Goal: Information Seeking & Learning: Check status

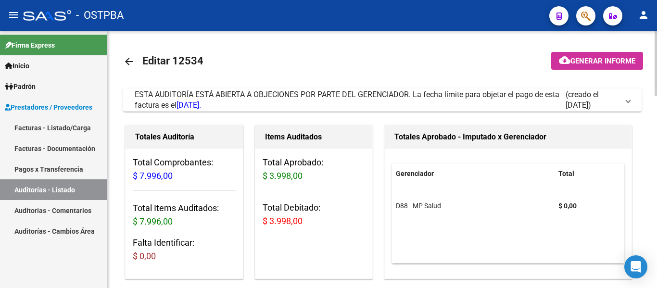
click at [132, 61] on mat-icon "arrow_back" at bounding box center [129, 62] width 12 height 12
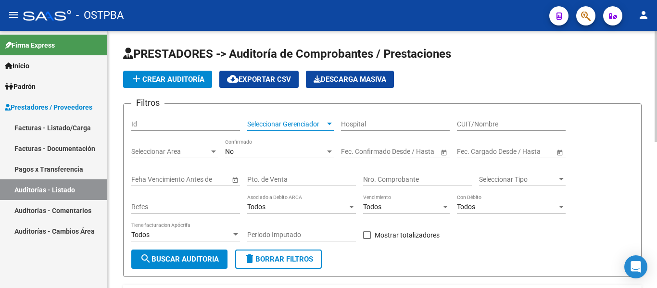
click at [280, 128] on span "Seleccionar Gerenciador" at bounding box center [286, 124] width 78 height 8
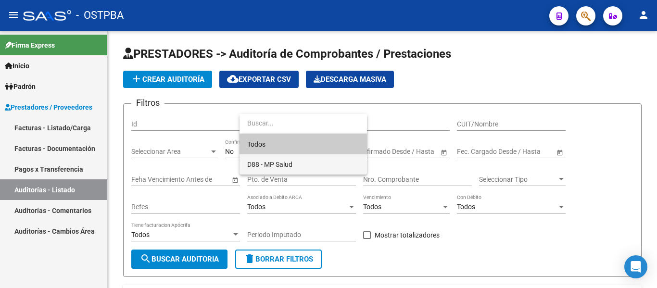
click at [273, 161] on span "D88 - MP Salud" at bounding box center [269, 165] width 45 height 8
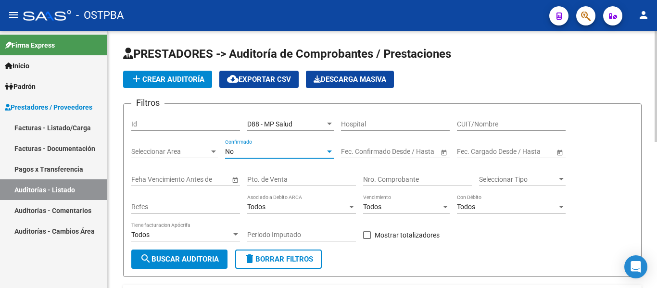
click at [268, 155] on div "No" at bounding box center [275, 152] width 100 height 8
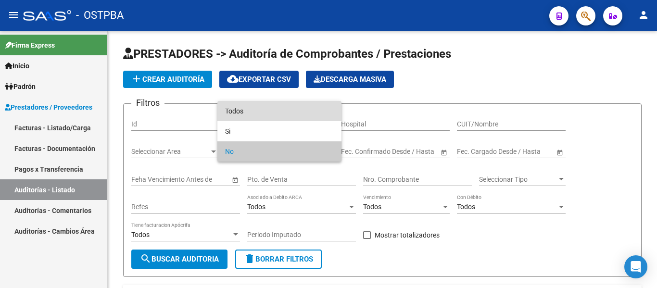
click at [251, 118] on span "Todos" at bounding box center [279, 111] width 109 height 20
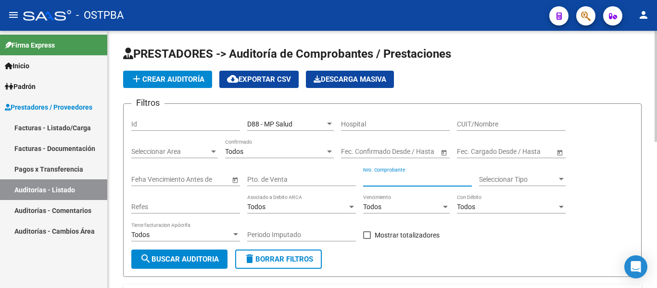
click at [369, 177] on input "Nro. Comprobante" at bounding box center [417, 180] width 109 height 8
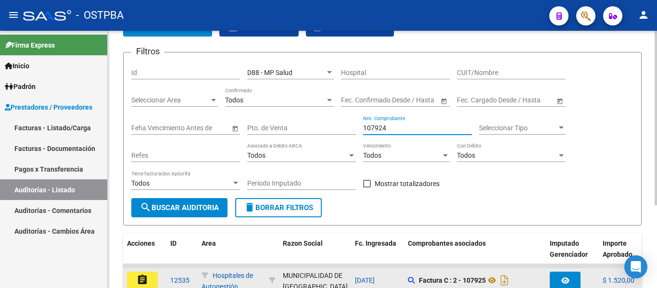
scroll to position [122, 0]
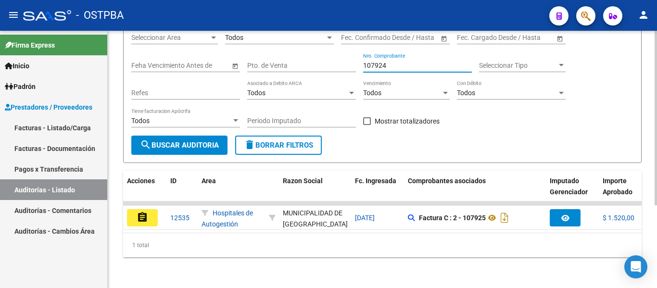
type input "107924"
drag, startPoint x: 308, startPoint y: 225, endPoint x: 398, endPoint y: 241, distance: 91.0
click at [410, 243] on div "Acciones ID Area Razon Social Fc. Ingresada Comprobantes asociados Imputado Ger…" at bounding box center [382, 214] width 519 height 87
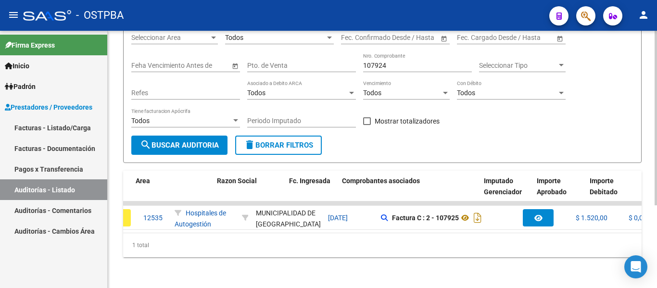
scroll to position [0, 0]
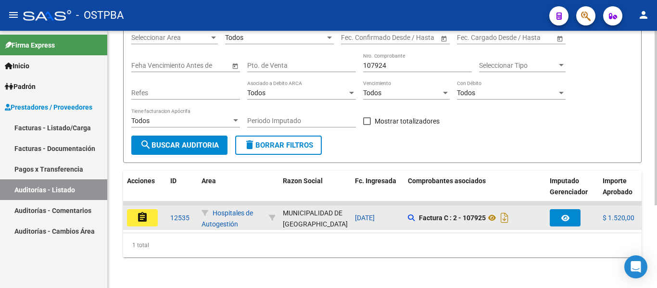
click at [148, 209] on button "assignment" at bounding box center [142, 217] width 31 height 17
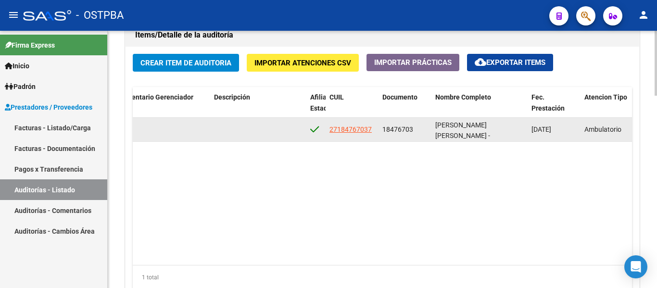
scroll to position [668, 0]
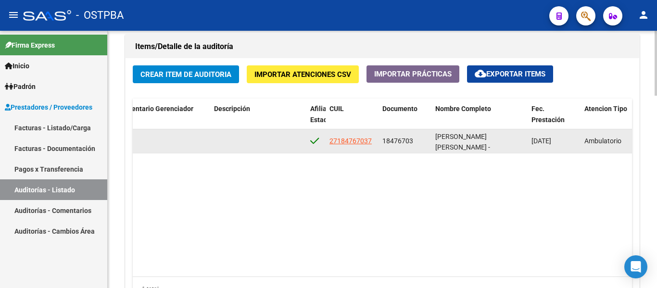
drag, startPoint x: 382, startPoint y: 139, endPoint x: 413, endPoint y: 141, distance: 30.9
click at [413, 141] on div "18476703" at bounding box center [404, 141] width 45 height 11
copy span "18476703"
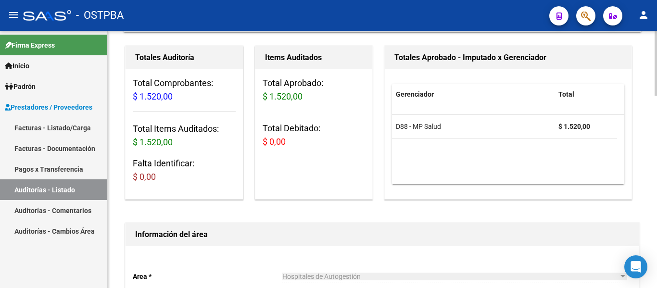
scroll to position [0, 0]
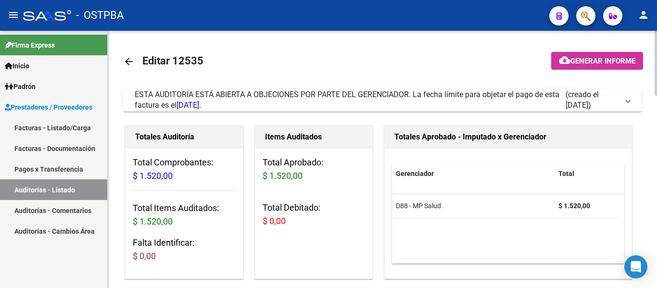
click at [126, 62] on mat-icon "arrow_back" at bounding box center [129, 62] width 12 height 12
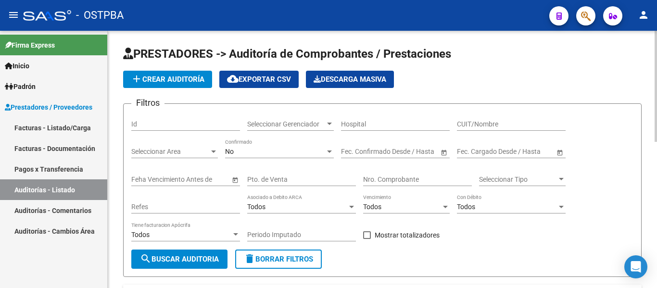
click at [317, 129] on div "Seleccionar Gerenciador Seleccionar Gerenciador" at bounding box center [290, 121] width 87 height 19
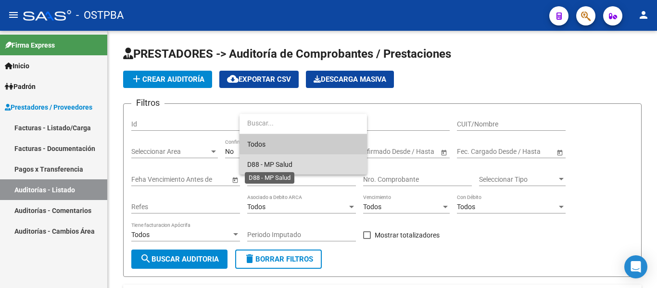
click at [270, 162] on span "D88 - MP Salud" at bounding box center [269, 165] width 45 height 8
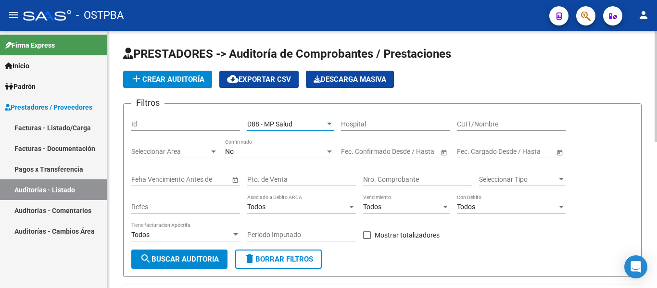
click at [268, 152] on div "No" at bounding box center [275, 152] width 100 height 8
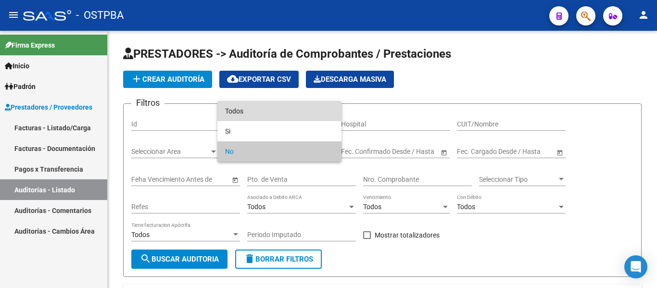
click at [265, 114] on span "Todos" at bounding box center [279, 111] width 109 height 20
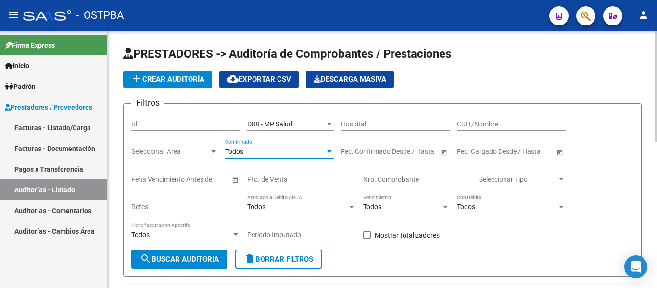
click at [393, 178] on input "Nro. Comprobante" at bounding box center [417, 180] width 109 height 8
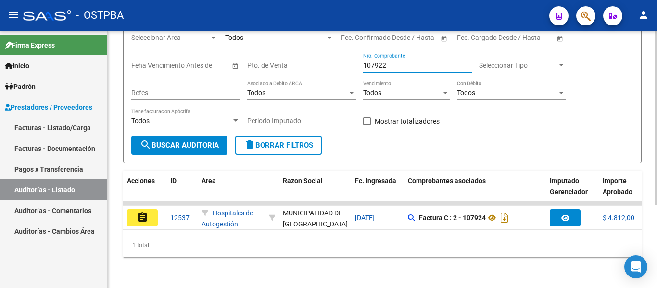
click at [396, 62] on input "107922" at bounding box center [417, 66] width 109 height 8
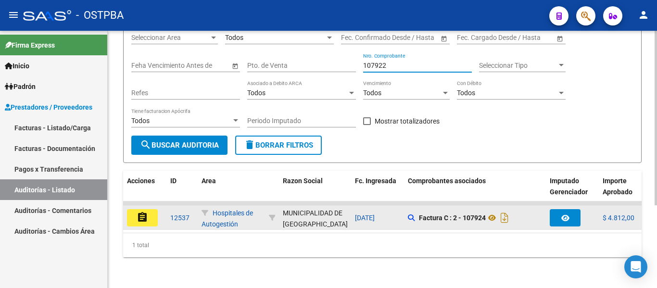
click at [568, 215] on icon "button" at bounding box center [565, 218] width 8 height 7
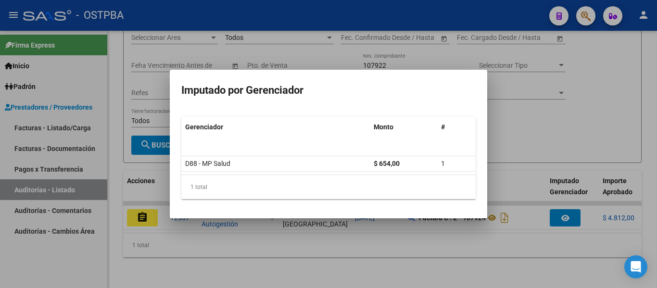
click at [508, 108] on div at bounding box center [328, 144] width 657 height 288
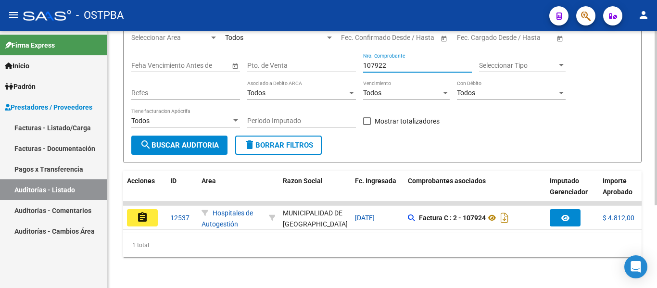
click at [399, 62] on input "107922" at bounding box center [417, 66] width 109 height 8
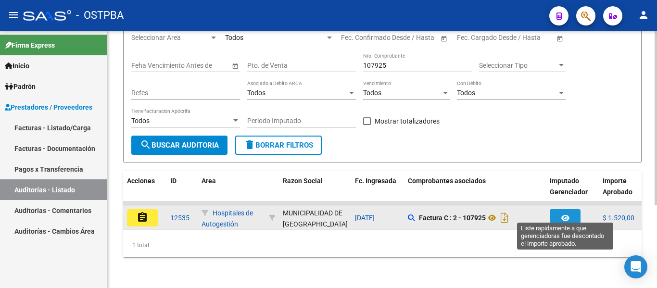
click at [562, 215] on icon "button" at bounding box center [565, 218] width 8 height 7
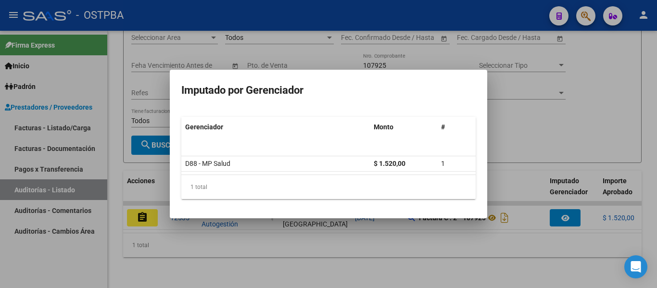
click at [585, 136] on div at bounding box center [328, 144] width 657 height 288
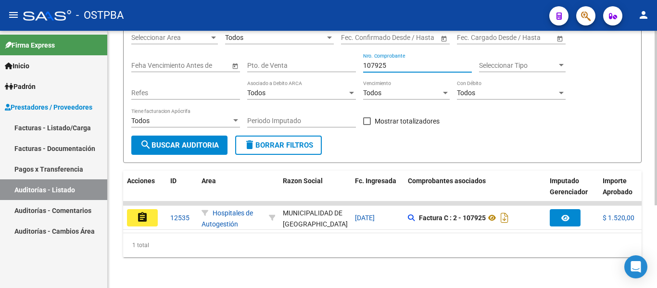
click at [413, 62] on input "107925" at bounding box center [417, 66] width 109 height 8
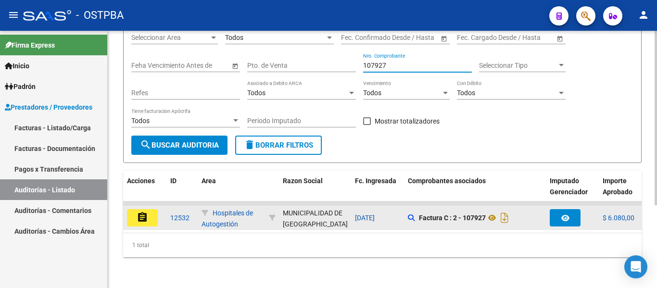
click at [553, 209] on button "button" at bounding box center [565, 217] width 31 height 17
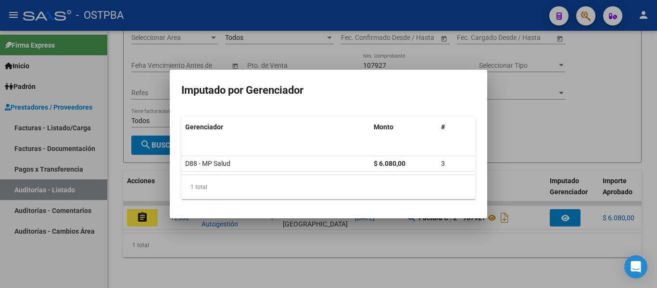
click at [547, 122] on div at bounding box center [328, 144] width 657 height 288
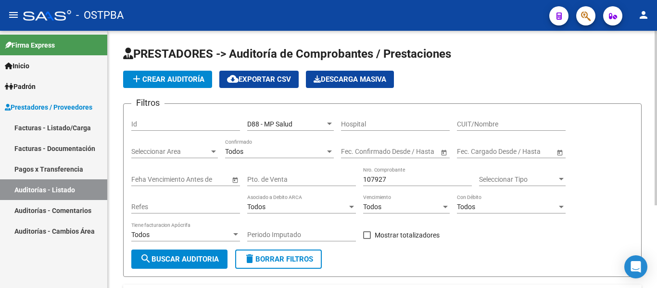
click at [416, 183] on input "107927" at bounding box center [417, 180] width 109 height 8
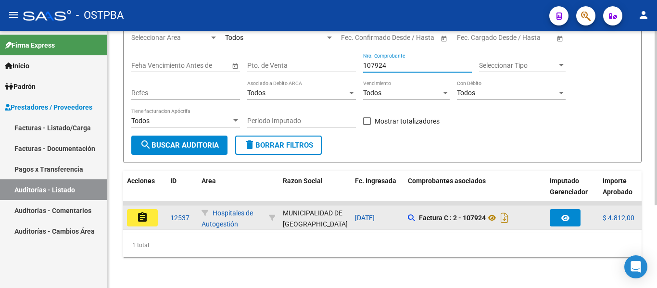
type input "107924"
click at [154, 209] on button "assignment" at bounding box center [142, 217] width 31 height 17
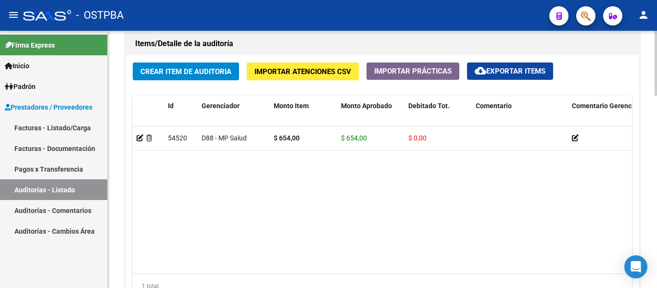
scroll to position [673, 0]
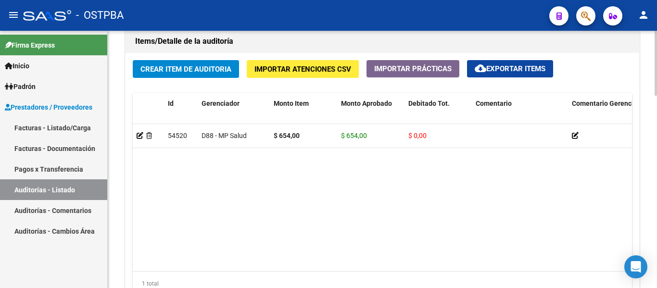
drag, startPoint x: 238, startPoint y: 261, endPoint x: 260, endPoint y: 266, distance: 22.3
click at [260, 266] on datatable-body "54520 D88 - MP Salud $ 654,00 $ 654,00 $ 0,00 27488713235 48871323 [PERSON_NAME…" at bounding box center [382, 197] width 499 height 147
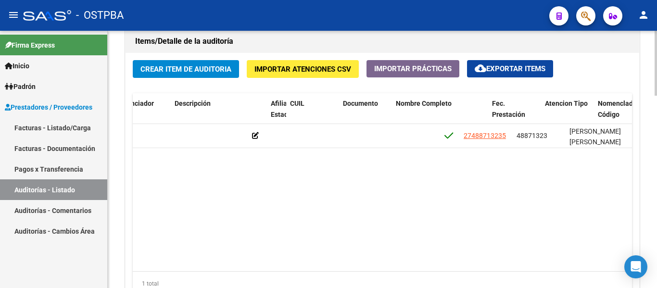
scroll to position [0, 521]
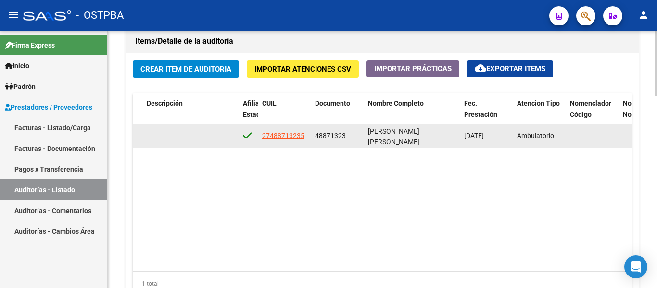
drag, startPoint x: 315, startPoint y: 132, endPoint x: 348, endPoint y: 135, distance: 33.3
click at [348, 135] on div "48871323" at bounding box center [337, 135] width 45 height 11
copy span "48871323"
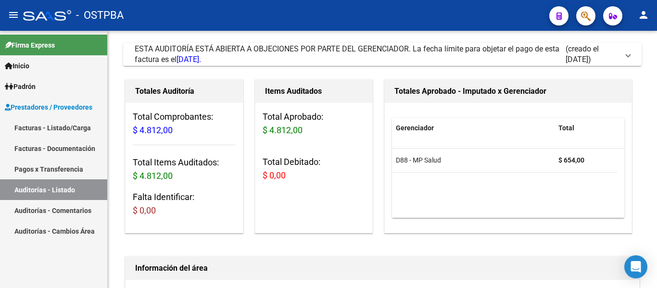
scroll to position [0, 0]
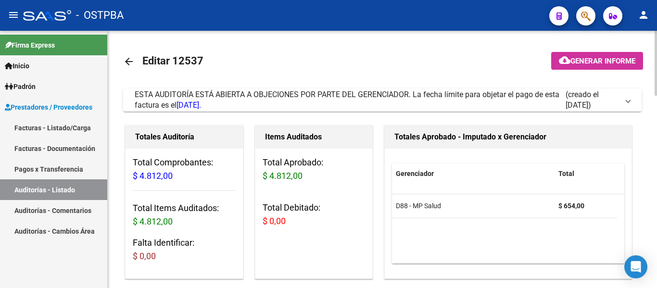
click at [127, 64] on mat-icon "arrow_back" at bounding box center [129, 62] width 12 height 12
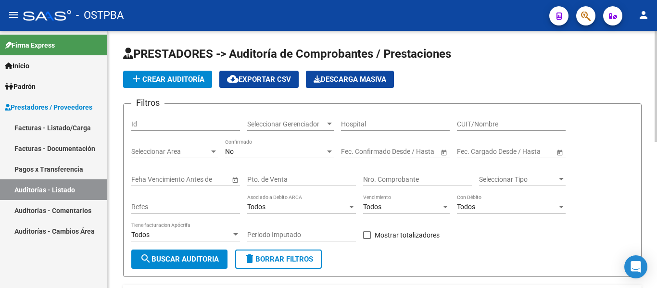
click at [372, 181] on input "Nro. Comprobante" at bounding box center [417, 180] width 109 height 8
click at [281, 120] on span "Seleccionar Gerenciador" at bounding box center [286, 124] width 78 height 8
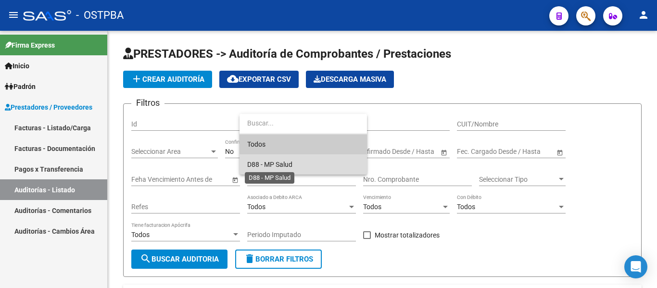
click at [274, 161] on span "D88 - MP Salud" at bounding box center [269, 165] width 45 height 8
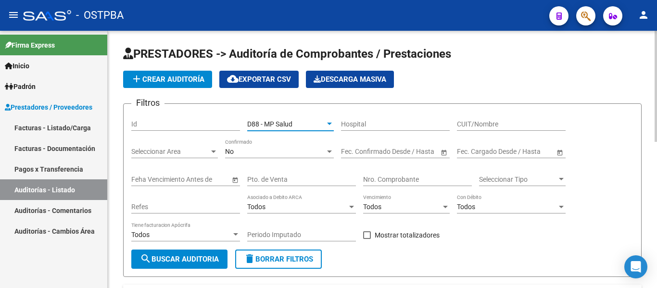
click at [269, 151] on div "No" at bounding box center [275, 152] width 100 height 8
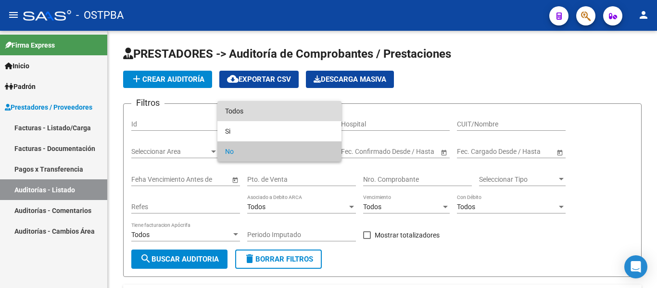
click at [241, 114] on span "Todos" at bounding box center [279, 111] width 109 height 20
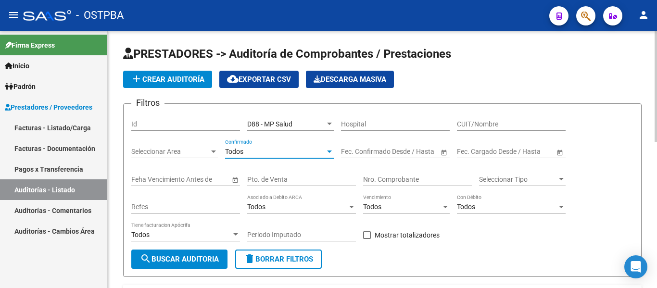
click at [379, 180] on input "Nro. Comprobante" at bounding box center [417, 180] width 109 height 8
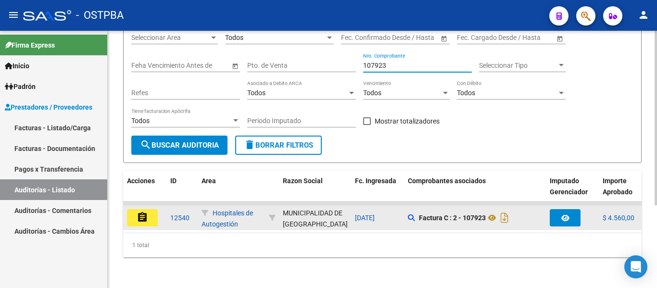
scroll to position [122, 0]
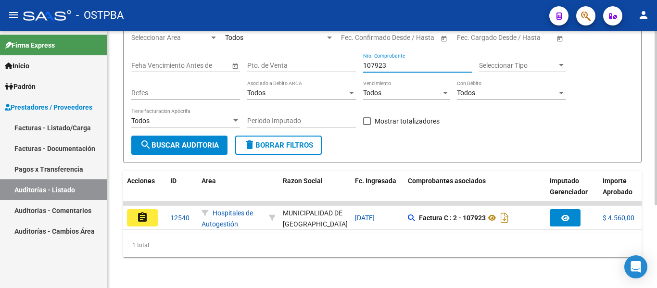
type input "107923"
drag, startPoint x: 296, startPoint y: 233, endPoint x: 395, endPoint y: 239, distance: 99.3
click at [395, 239] on div "1 total" at bounding box center [382, 245] width 519 height 24
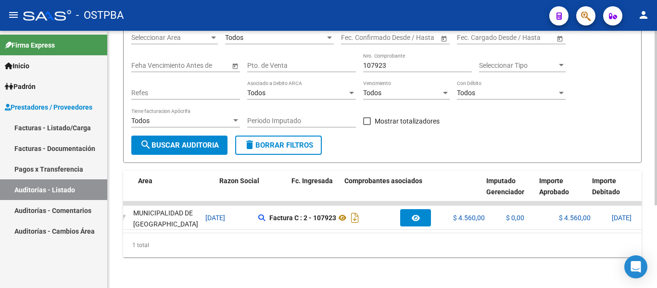
scroll to position [0, 61]
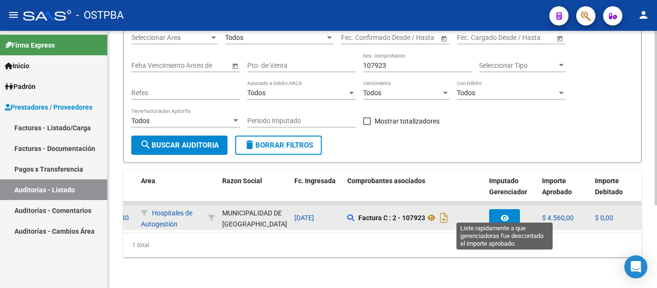
click at [508, 217] on button "button" at bounding box center [504, 217] width 31 height 17
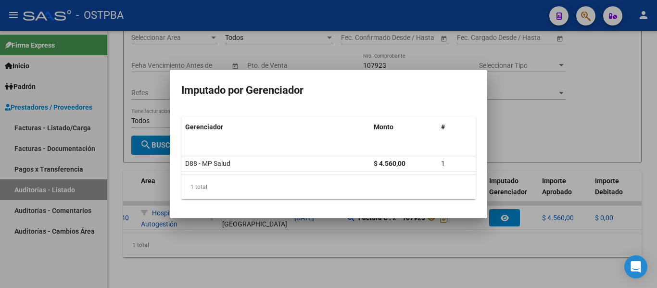
click at [516, 88] on div at bounding box center [328, 144] width 657 height 288
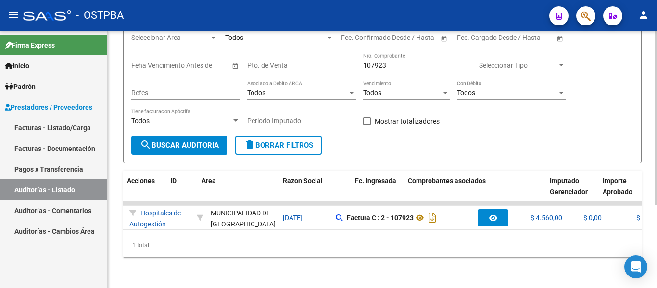
scroll to position [0, 0]
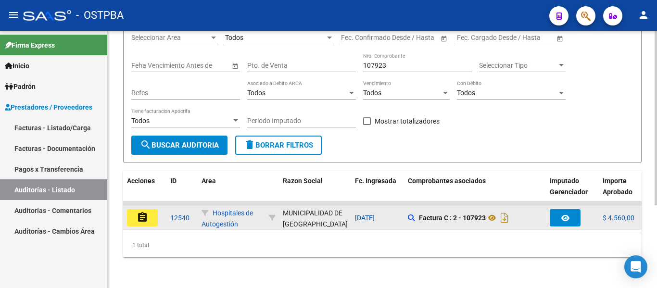
click at [148, 209] on button "assignment" at bounding box center [142, 217] width 31 height 17
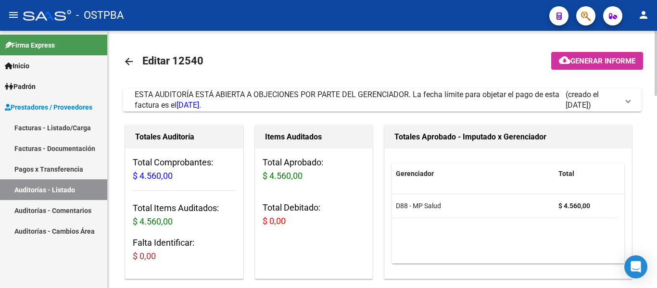
click at [129, 61] on mat-icon "arrow_back" at bounding box center [129, 62] width 12 height 12
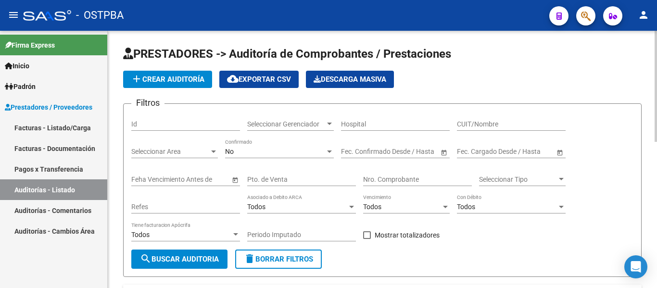
click at [281, 120] on span "Seleccionar Gerenciador" at bounding box center [286, 124] width 78 height 8
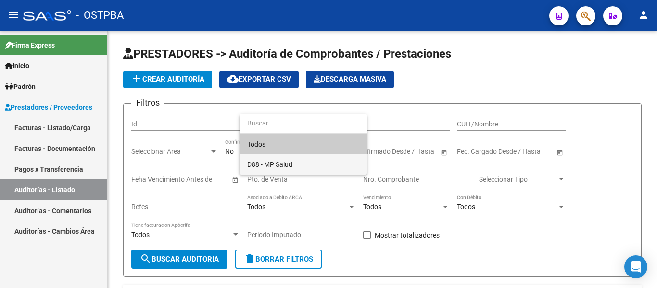
click at [276, 161] on span "D88 - MP Salud" at bounding box center [269, 165] width 45 height 8
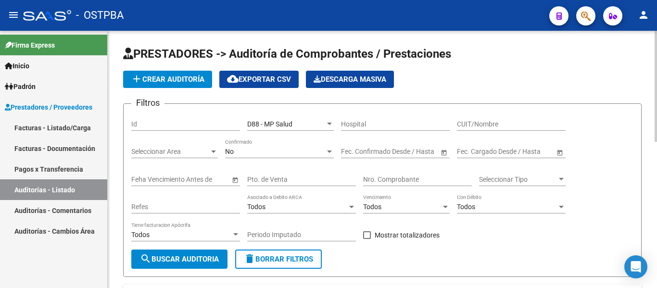
click at [271, 145] on div "No Confirmado" at bounding box center [279, 148] width 109 height 19
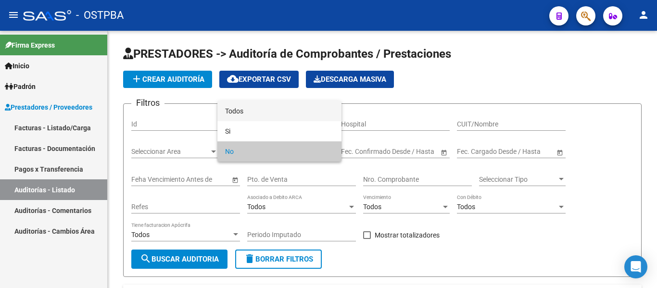
click at [254, 116] on span "Todos" at bounding box center [279, 111] width 109 height 20
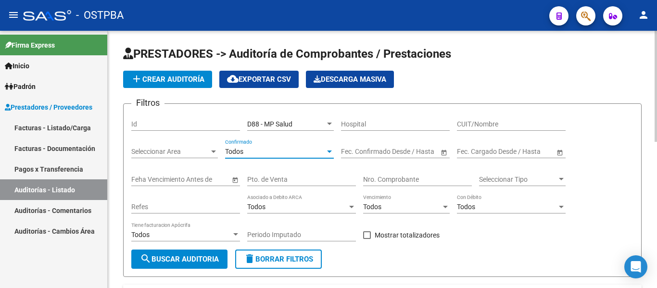
click at [379, 179] on input "Nro. Comprobante" at bounding box center [417, 180] width 109 height 8
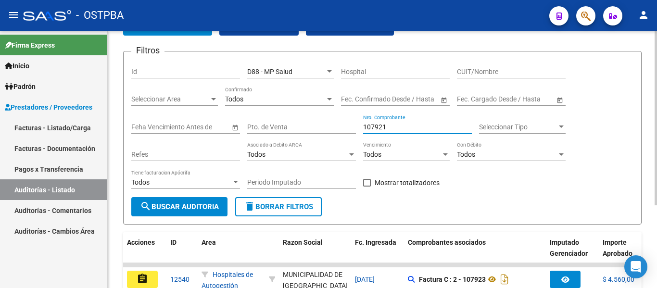
scroll to position [122, 0]
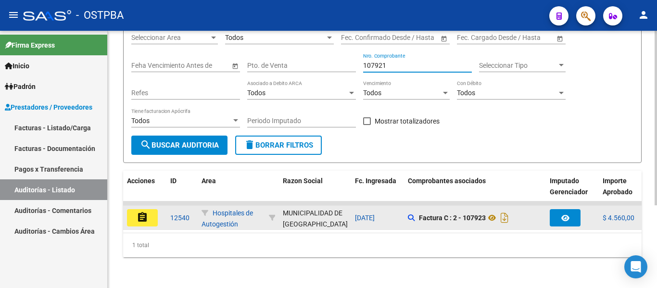
type input "107921"
click at [147, 214] on mat-icon "assignment" at bounding box center [143, 218] width 12 height 12
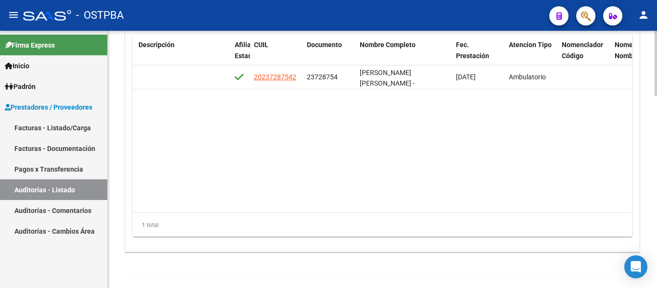
scroll to position [716, 0]
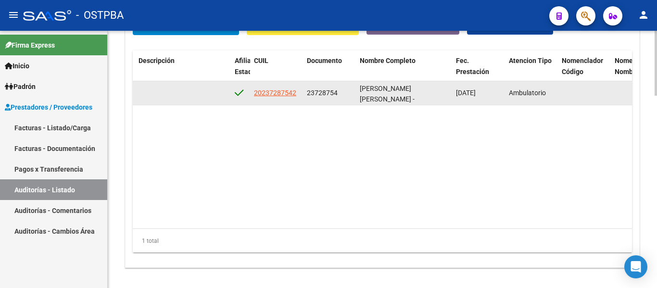
drag, startPoint x: 304, startPoint y: 91, endPoint x: 344, endPoint y: 93, distance: 39.5
click at [344, 93] on datatable-body-cell "23728754" at bounding box center [329, 93] width 53 height 24
copy span "23728754"
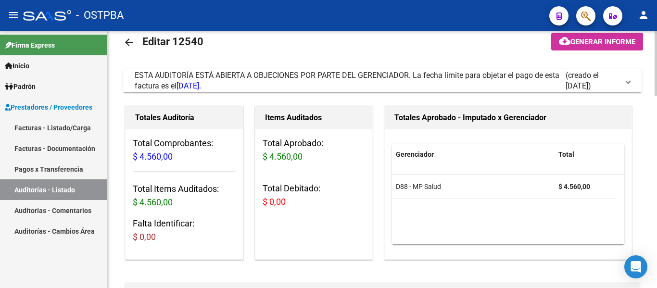
scroll to position [0, 0]
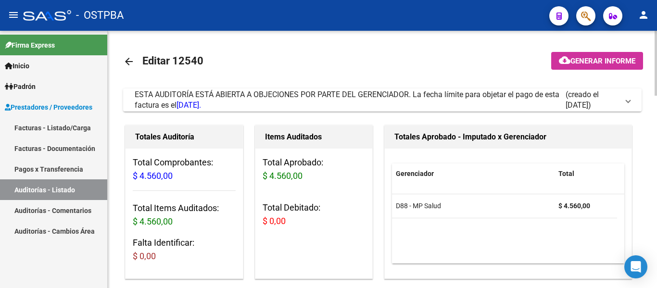
click at [135, 59] on link "arrow_back" at bounding box center [132, 61] width 19 height 23
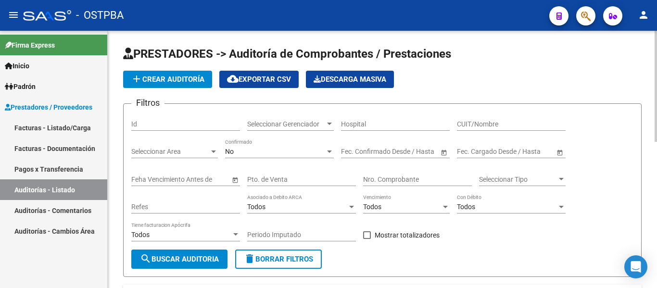
click at [301, 130] on div "Seleccionar Gerenciador Seleccionar Gerenciador" at bounding box center [290, 121] width 87 height 19
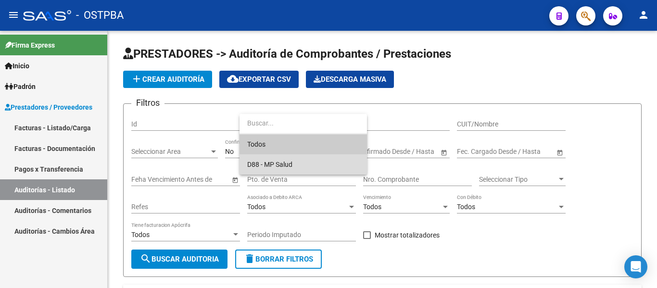
click at [278, 158] on span "D88 - MP Salud" at bounding box center [303, 164] width 112 height 20
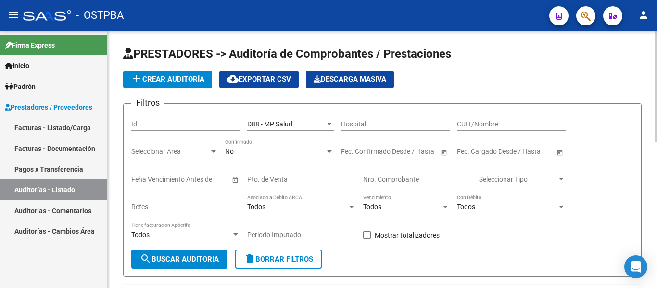
click at [277, 158] on div "No Confirmado" at bounding box center [279, 148] width 109 height 19
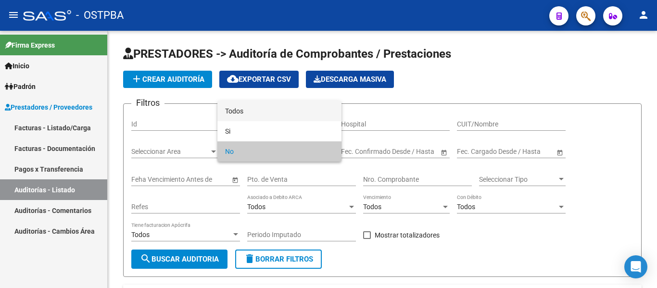
click at [265, 116] on span "Todos" at bounding box center [279, 111] width 109 height 20
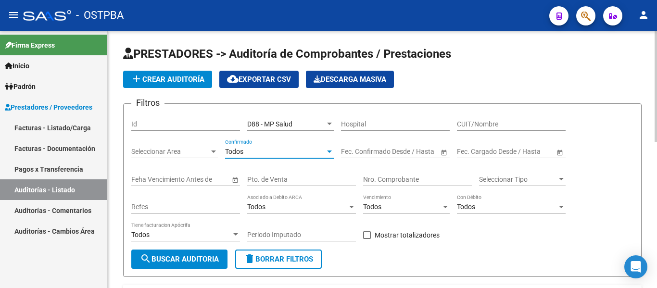
click at [375, 173] on div "Nro. Comprobante" at bounding box center [417, 176] width 109 height 19
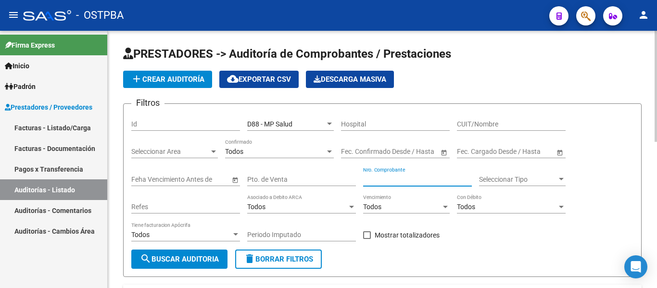
click at [375, 178] on input "Nro. Comprobante" at bounding box center [417, 180] width 109 height 8
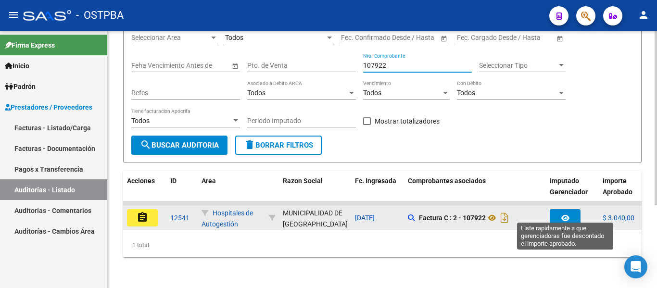
type input "107922"
click at [552, 211] on button "button" at bounding box center [565, 217] width 31 height 17
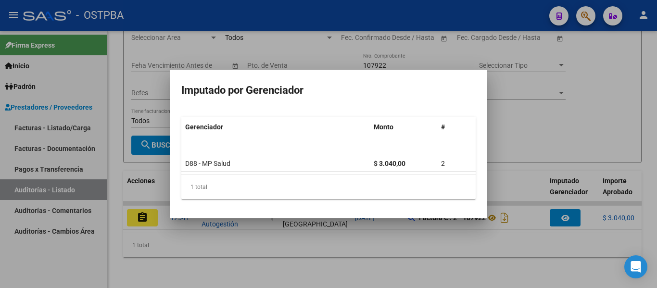
click at [561, 123] on div at bounding box center [328, 144] width 657 height 288
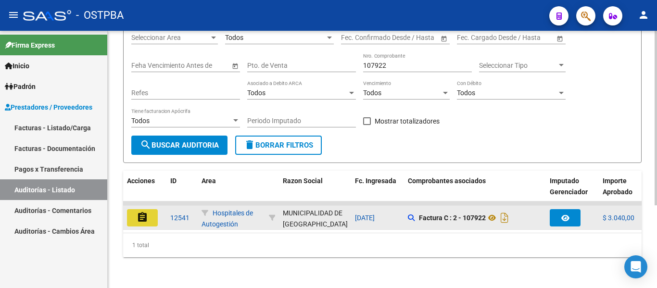
click at [152, 209] on button "assignment" at bounding box center [142, 217] width 31 height 17
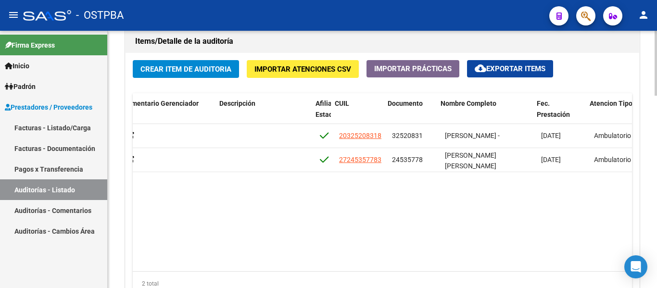
scroll to position [0, 494]
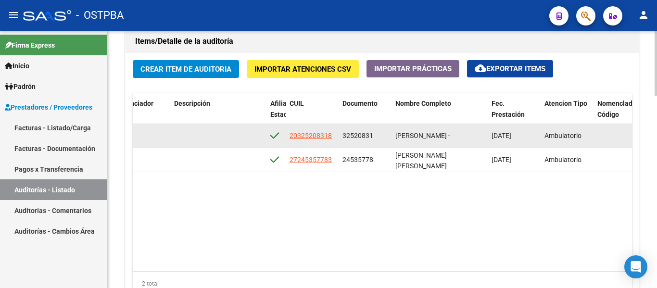
drag, startPoint x: 350, startPoint y: 135, endPoint x: 388, endPoint y: 137, distance: 37.6
click at [388, 137] on datatable-body-cell "32520831" at bounding box center [365, 136] width 53 height 24
copy span "32520831"
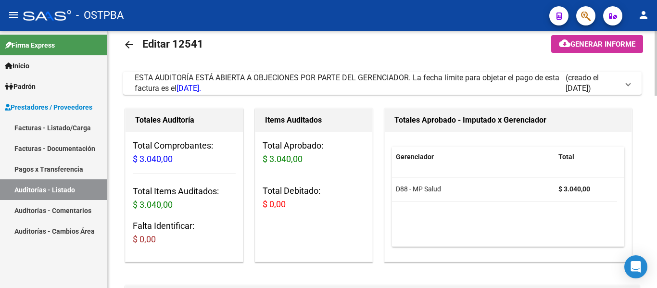
scroll to position [0, 0]
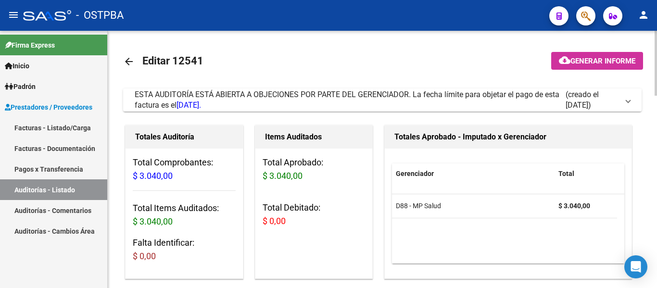
click at [127, 62] on mat-icon "arrow_back" at bounding box center [129, 62] width 12 height 12
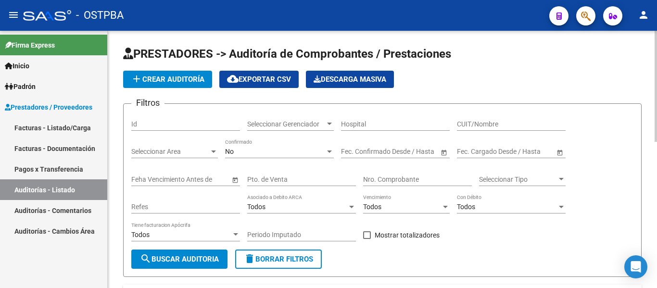
click at [288, 114] on div "Seleccionar Gerenciador Seleccionar Gerenciador" at bounding box center [290, 121] width 87 height 19
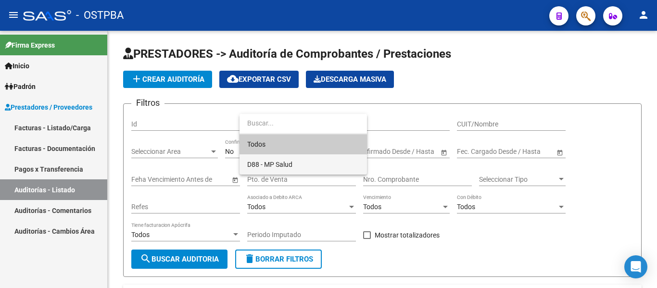
click at [269, 163] on span "D88 - MP Salud" at bounding box center [269, 165] width 45 height 8
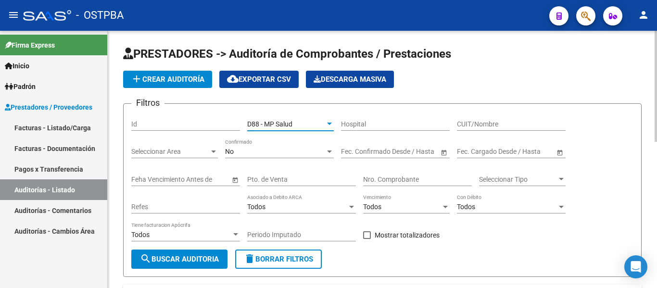
click at [266, 155] on div "No" at bounding box center [275, 152] width 100 height 8
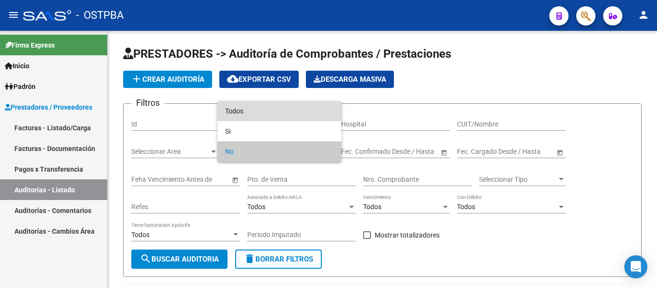
click at [267, 117] on span "Todos" at bounding box center [279, 111] width 109 height 20
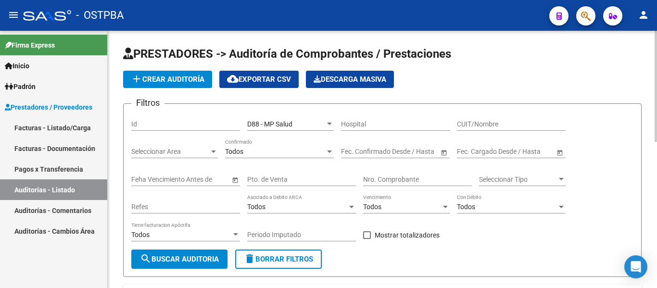
click at [385, 170] on div "Nro. Comprobante" at bounding box center [417, 176] width 109 height 19
click at [385, 171] on div "Nro. Comprobante" at bounding box center [417, 176] width 109 height 19
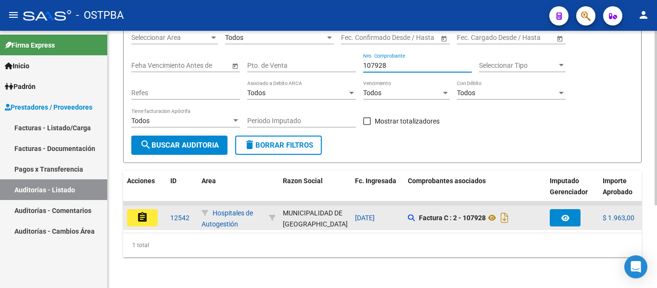
type input "107928"
click at [157, 214] on button "assignment" at bounding box center [142, 217] width 31 height 17
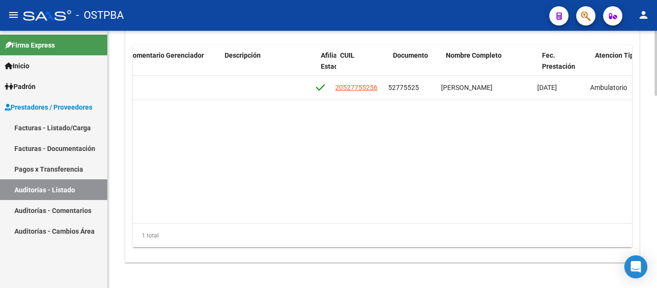
scroll to position [0, 450]
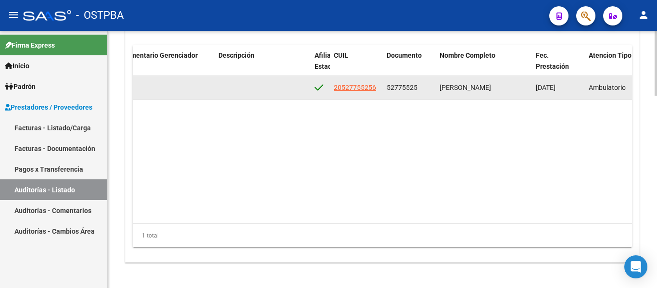
drag, startPoint x: 385, startPoint y: 85, endPoint x: 429, endPoint y: 86, distance: 43.8
click at [429, 86] on datatable-body-cell "52775525" at bounding box center [409, 88] width 53 height 24
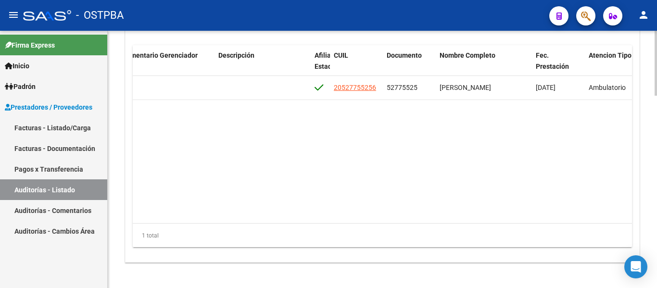
copy span "52775525"
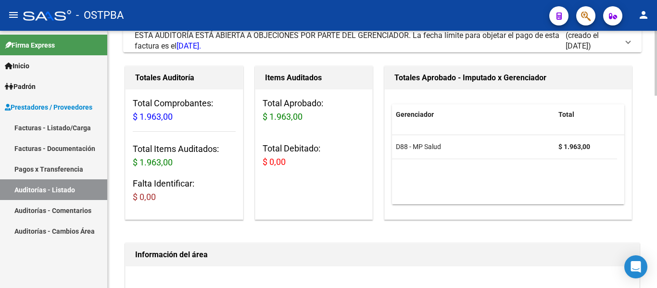
scroll to position [0, 0]
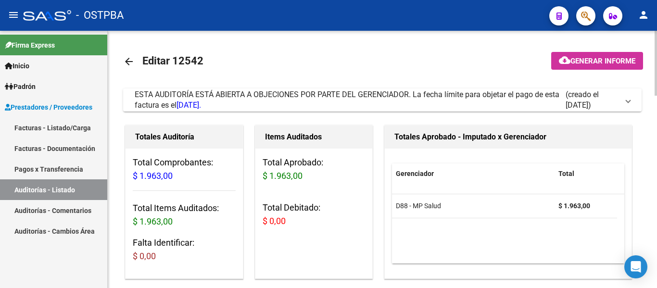
click at [127, 63] on mat-icon "arrow_back" at bounding box center [129, 62] width 12 height 12
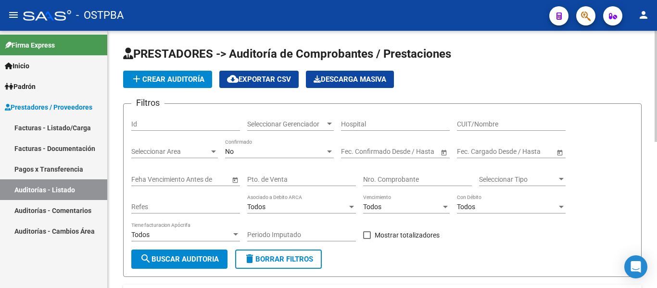
click at [295, 119] on div "Seleccionar Gerenciador Seleccionar Gerenciador" at bounding box center [290, 121] width 87 height 19
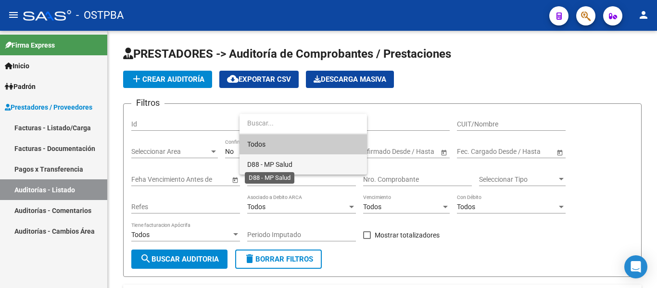
click at [283, 164] on span "D88 - MP Salud" at bounding box center [269, 165] width 45 height 8
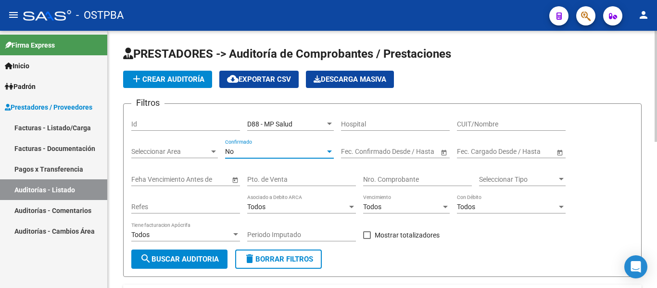
click at [254, 148] on div "No" at bounding box center [275, 152] width 100 height 8
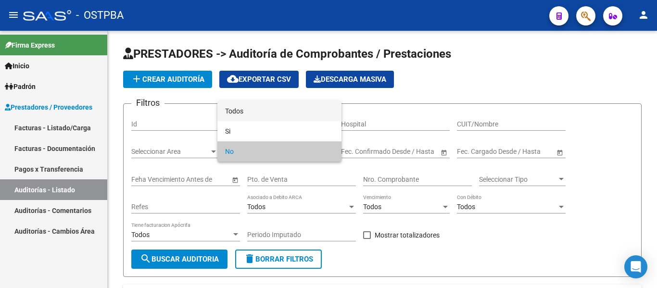
click at [258, 112] on span "Todos" at bounding box center [279, 111] width 109 height 20
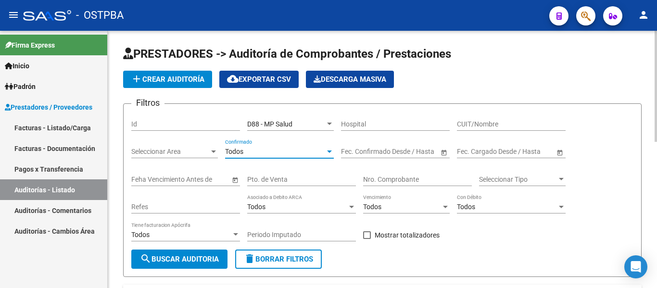
click at [385, 174] on div "Nro. Comprobante" at bounding box center [417, 176] width 109 height 19
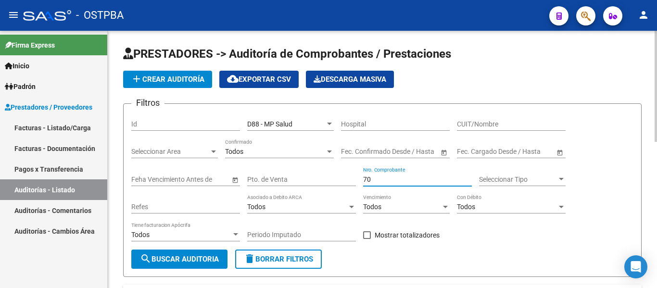
type input "7"
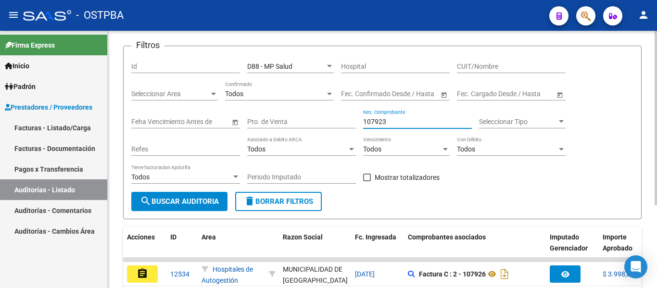
scroll to position [122, 0]
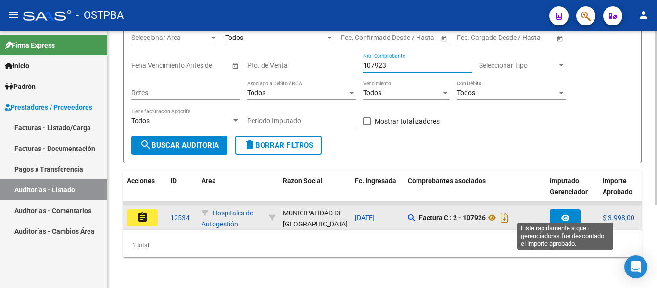
type input "107923"
click at [562, 215] on icon "button" at bounding box center [565, 218] width 8 height 7
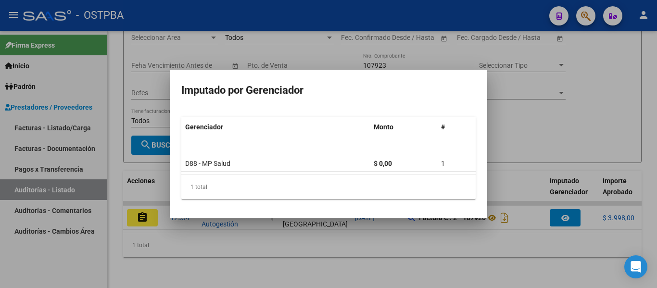
click at [307, 257] on div at bounding box center [328, 144] width 657 height 288
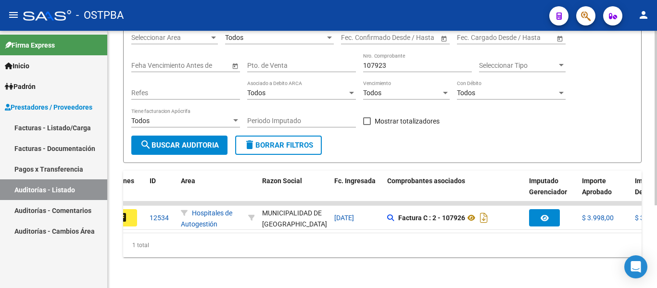
scroll to position [0, 0]
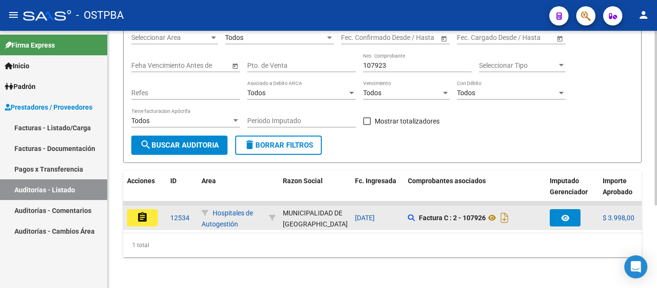
click at [153, 211] on button "assignment" at bounding box center [142, 217] width 31 height 17
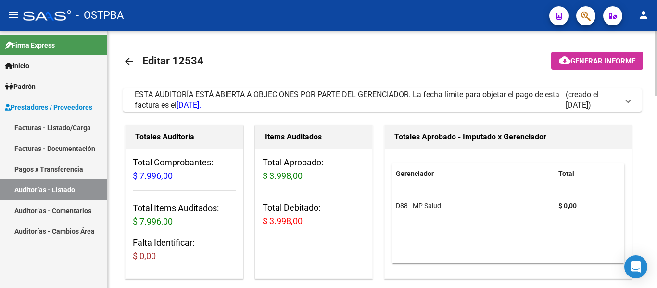
click at [127, 60] on mat-icon "arrow_back" at bounding box center [129, 62] width 12 height 12
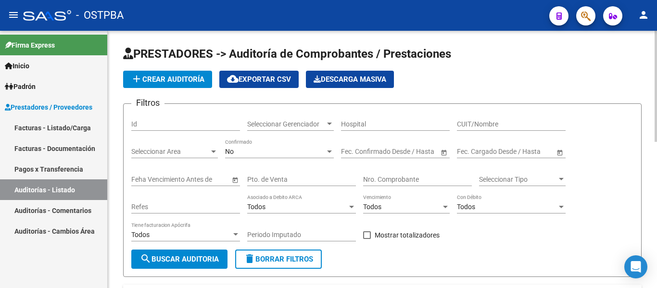
click at [293, 122] on span "Seleccionar Gerenciador" at bounding box center [286, 124] width 78 height 8
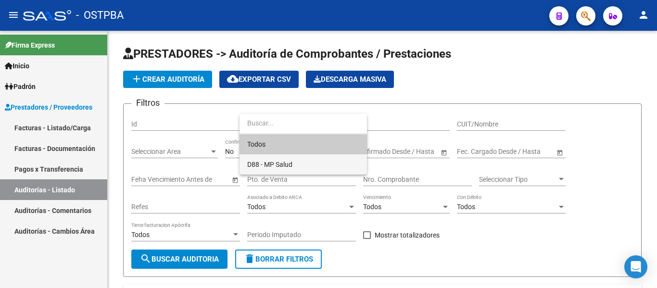
click at [282, 155] on span "D88 - MP Salud" at bounding box center [303, 164] width 112 height 20
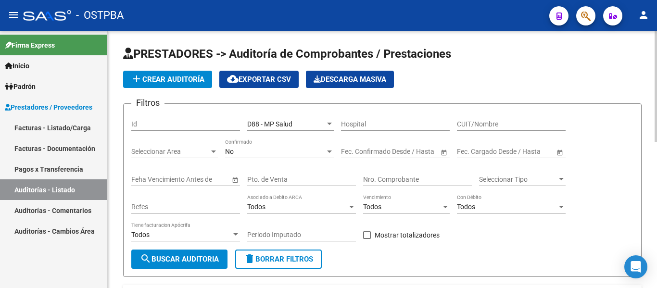
click at [263, 156] on div "No Confirmado" at bounding box center [279, 148] width 109 height 19
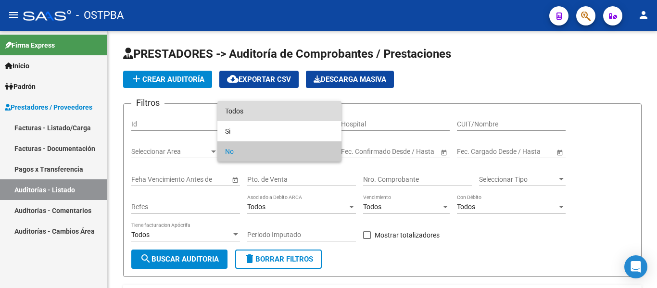
click at [258, 115] on span "Todos" at bounding box center [279, 111] width 109 height 20
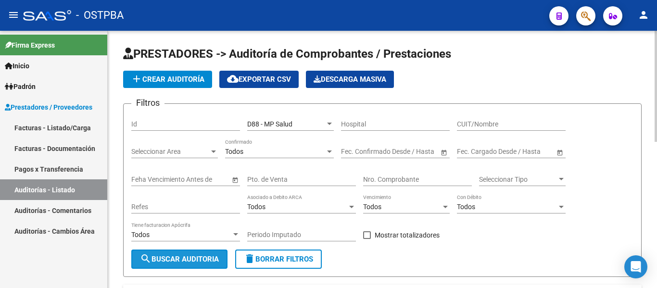
click at [209, 268] on button "search Buscar Auditoria" at bounding box center [179, 259] width 96 height 19
